Goal: Task Accomplishment & Management: Complete application form

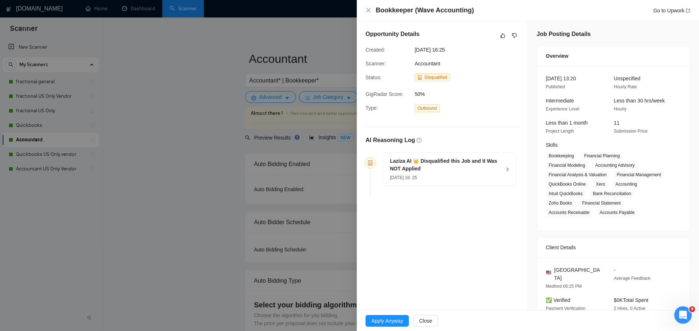
click at [425, 168] on h5 "Laziza AI 👑 Disqualified this Job and It Was NOT Applied" at bounding box center [445, 165] width 111 height 15
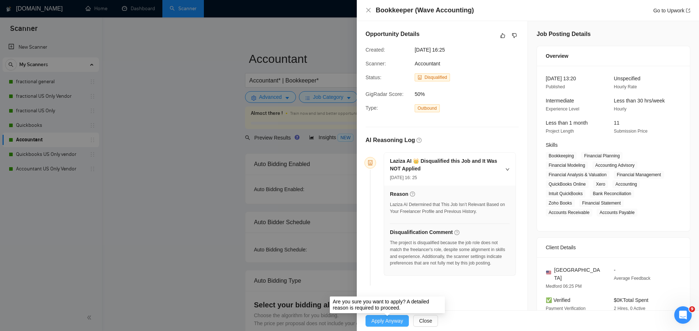
click at [393, 320] on span "Apply Anyway" at bounding box center [387, 321] width 32 height 8
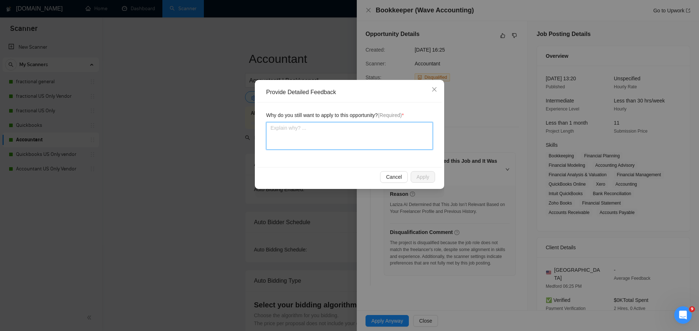
click at [364, 139] on textarea at bounding box center [349, 136] width 167 height 28
type textarea "I"
type textarea "I a"
type textarea "I am"
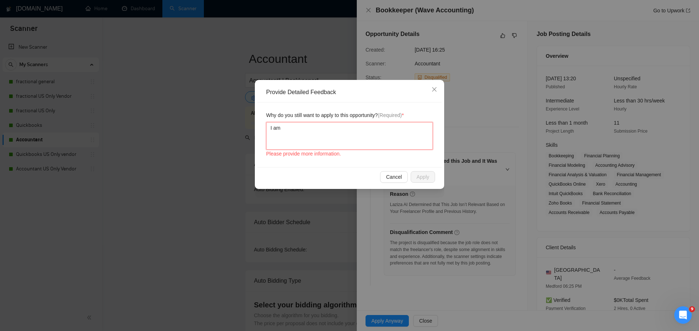
type textarea "I am"
type textarea "I am a"
type textarea "I am ab"
type textarea "I am abl"
type textarea "I am able"
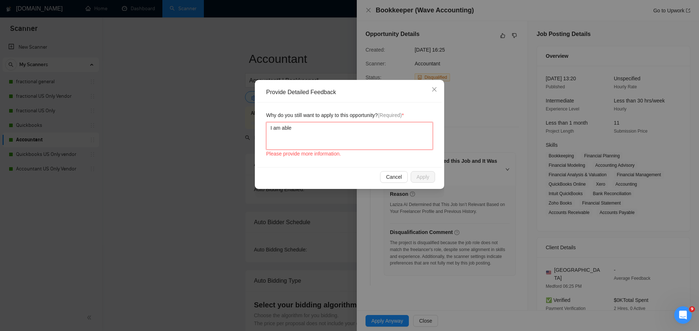
type textarea "I am able"
type textarea "I am able t"
type textarea "I am able to"
type textarea "I am able to w"
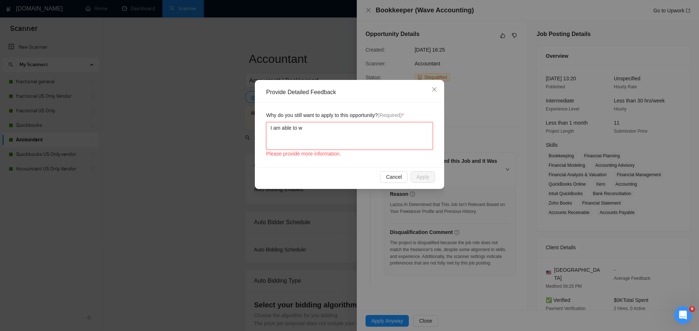
type textarea "I am able to wo"
type textarea "I am able to wor"
type textarea "I am able to work"
type textarea "I am able to work i"
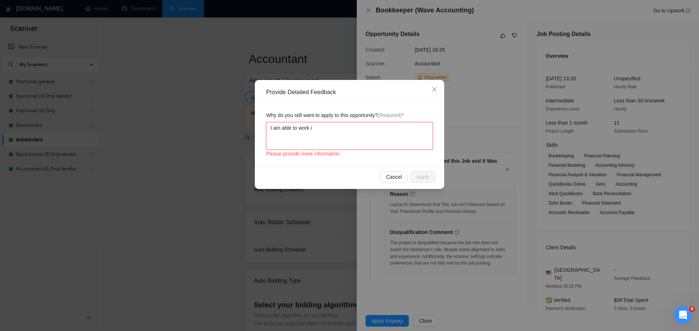
type textarea "I am able to work in"
type textarea "I am able to work in W"
type textarea "I am able to work in [GEOGRAPHIC_DATA]"
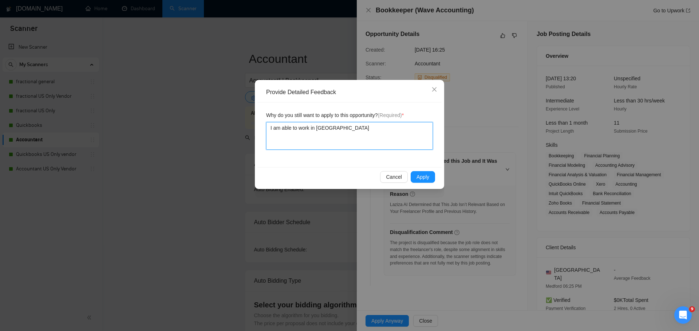
type textarea "I am able to work in Wav"
type textarea "I am able to work in Wave"
click at [424, 179] on span "Apply" at bounding box center [422, 177] width 13 height 8
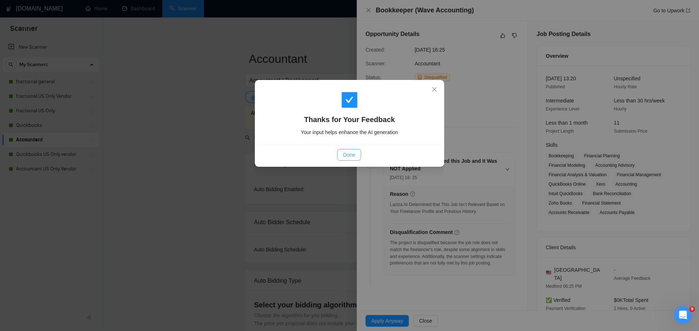
click at [350, 156] on span "Done" at bounding box center [349, 155] width 12 height 8
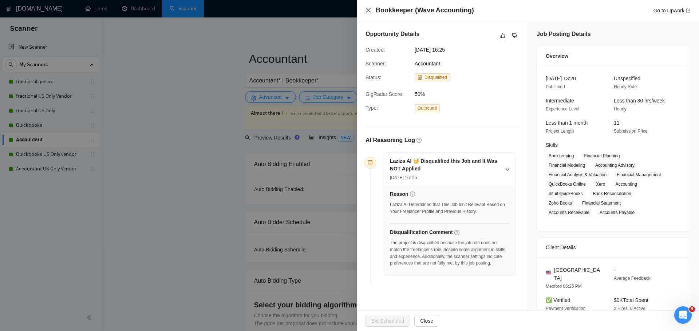
drag, startPoint x: 370, startPoint y: 10, endPoint x: 375, endPoint y: 48, distance: 37.8
click at [370, 10] on icon "close" at bounding box center [368, 10] width 6 height 6
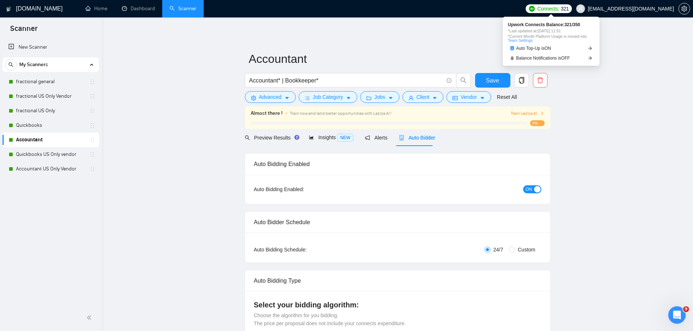
click at [545, 7] on span "Connects:" at bounding box center [548, 9] width 22 height 8
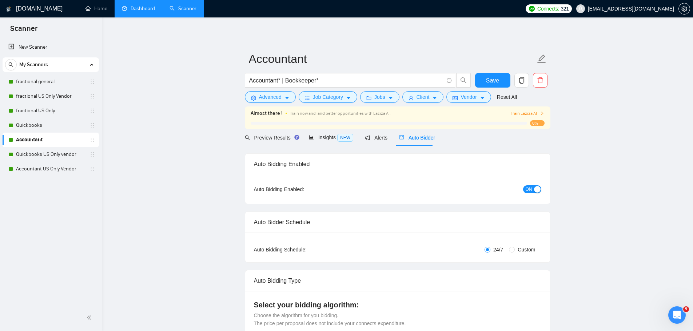
click at [141, 11] on link "Dashboard" at bounding box center [138, 8] width 33 height 6
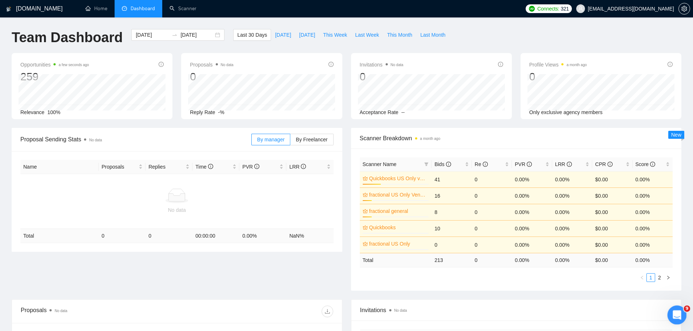
click at [680, 316] on div "Open Intercom Messenger" at bounding box center [676, 314] width 24 height 24
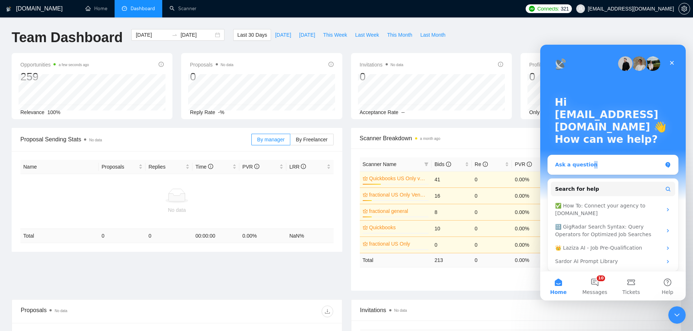
click at [588, 166] on div "Ask a question" at bounding box center [608, 165] width 107 height 8
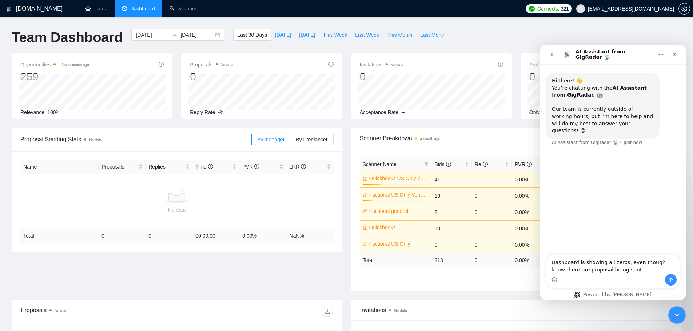
type textarea "Dashboard is showing all zeros, even though I know there are proposal being sent"
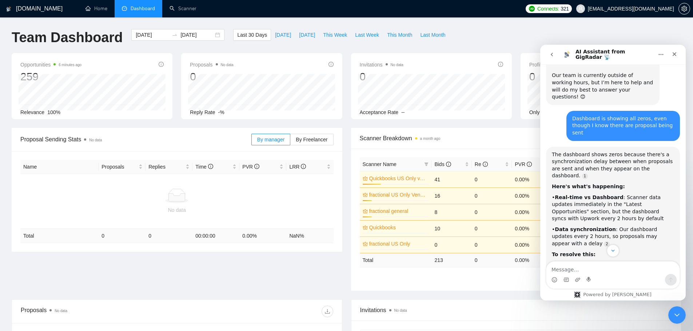
scroll to position [24, 0]
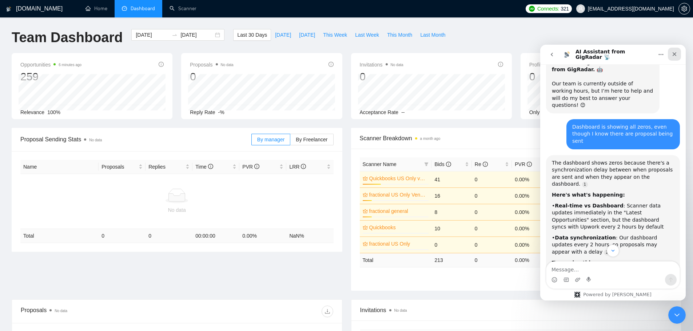
click at [677, 57] on div "Close" at bounding box center [674, 54] width 13 height 13
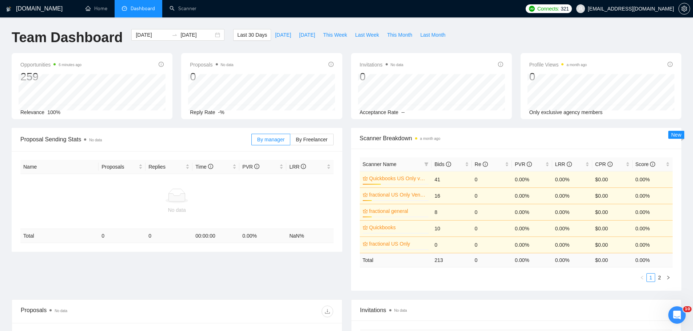
scroll to position [160, 0]
